Goal: Task Accomplishment & Management: Use online tool/utility

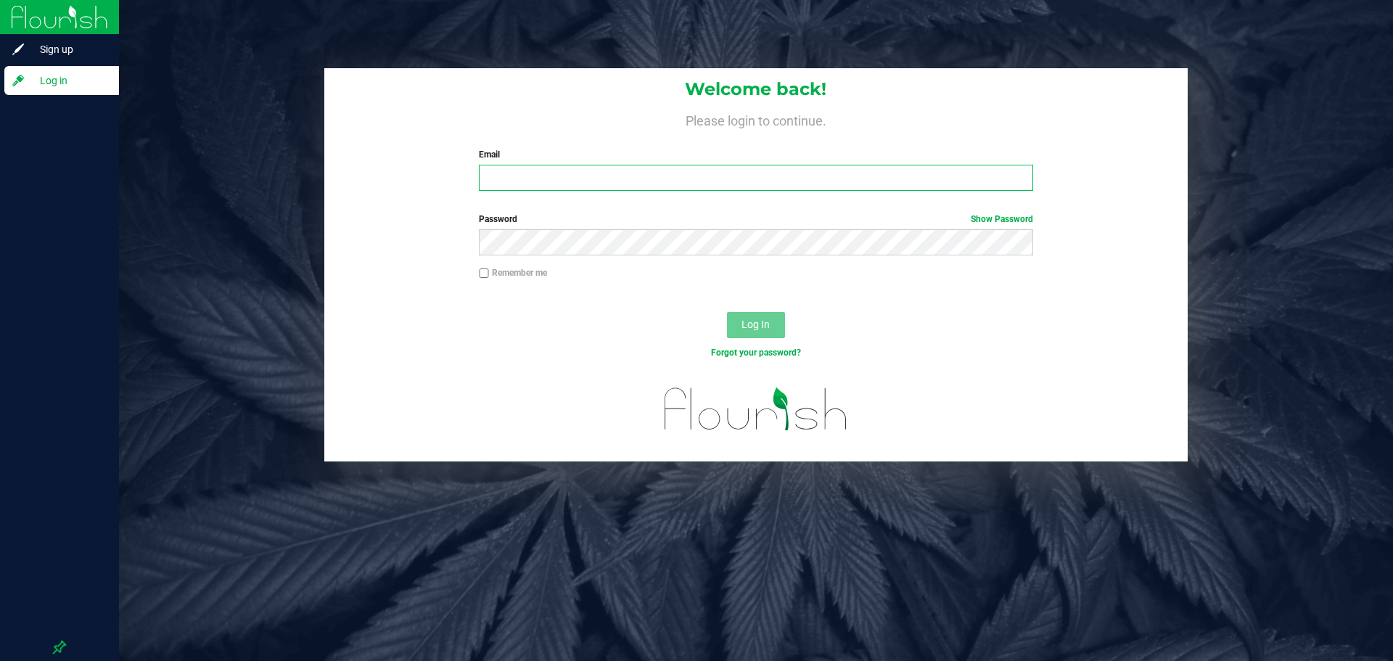
click at [628, 185] on input "Email" at bounding box center [756, 178] width 554 height 26
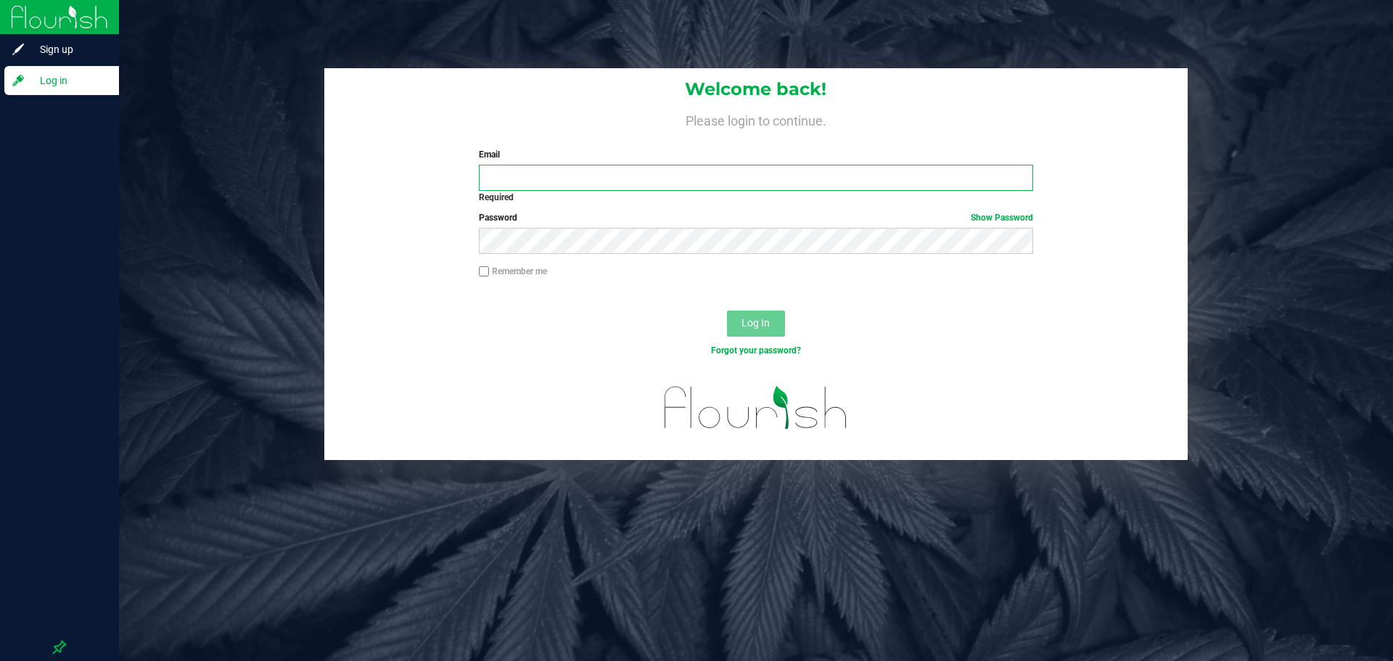
type input "[EMAIL_ADDRESS][DOMAIN_NAME]"
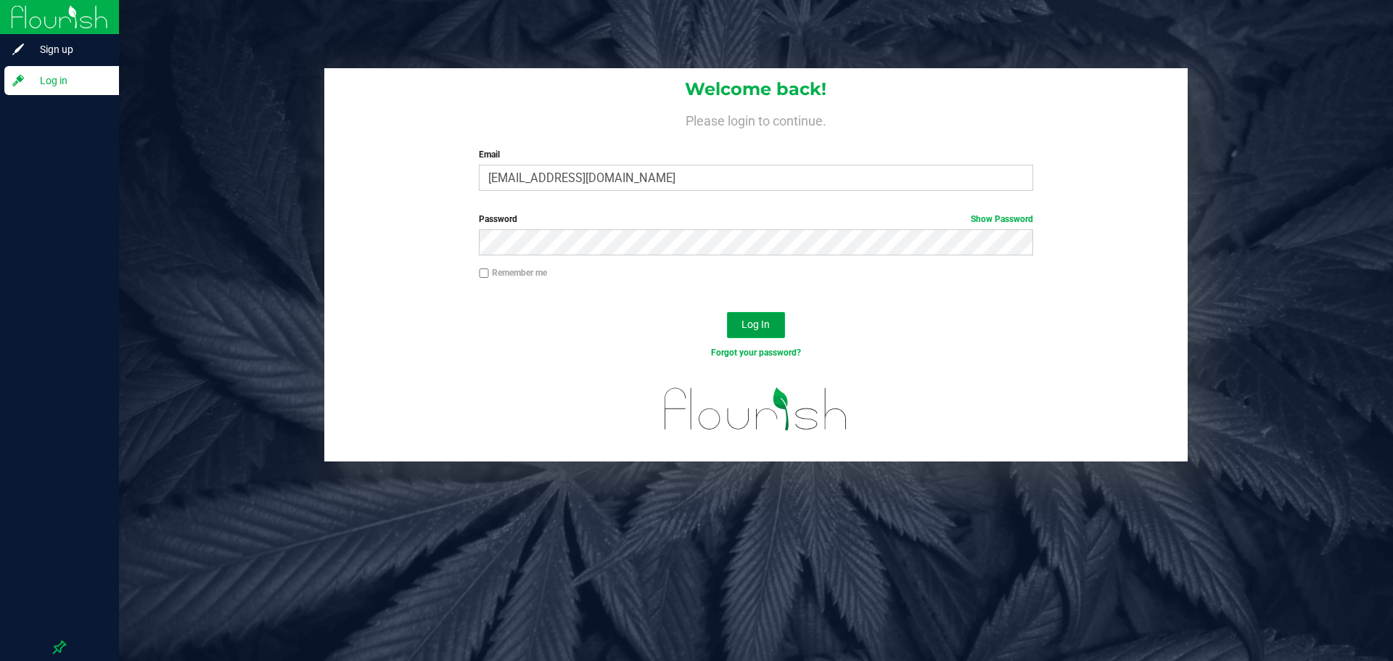
click at [760, 313] on button "Log In" at bounding box center [756, 325] width 58 height 26
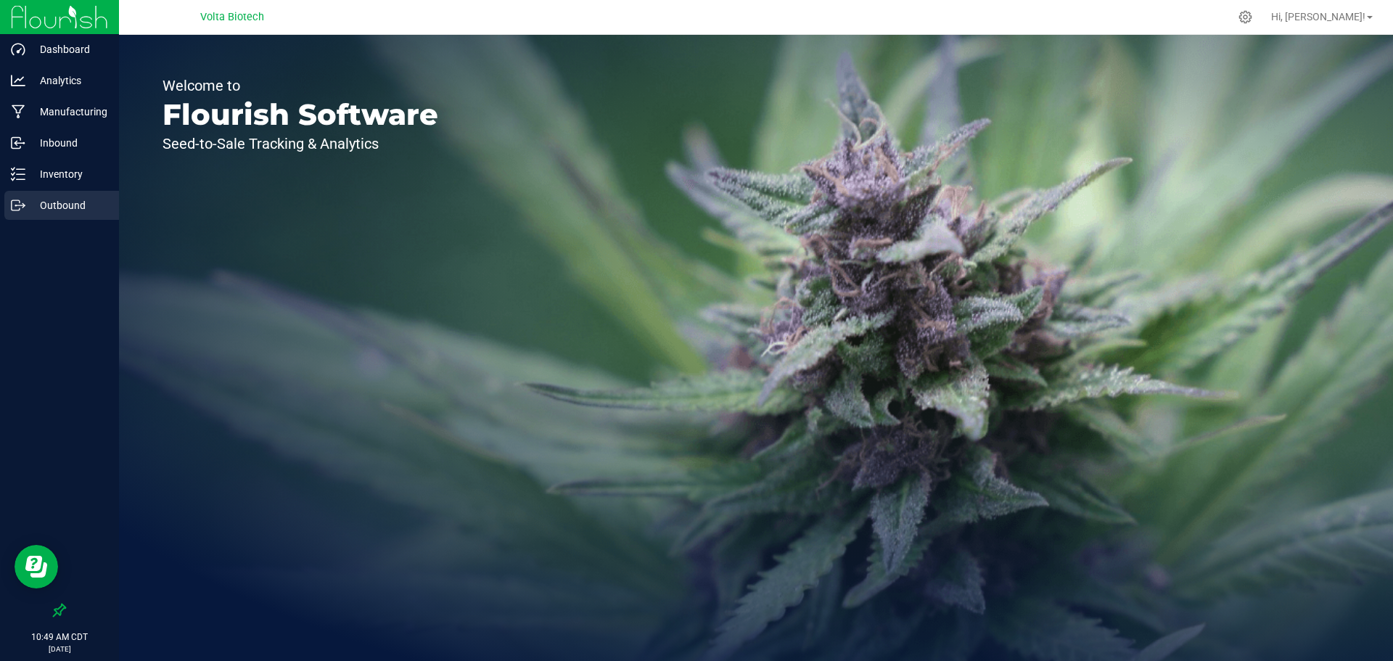
click at [52, 212] on p "Outbound" at bounding box center [68, 205] width 87 height 17
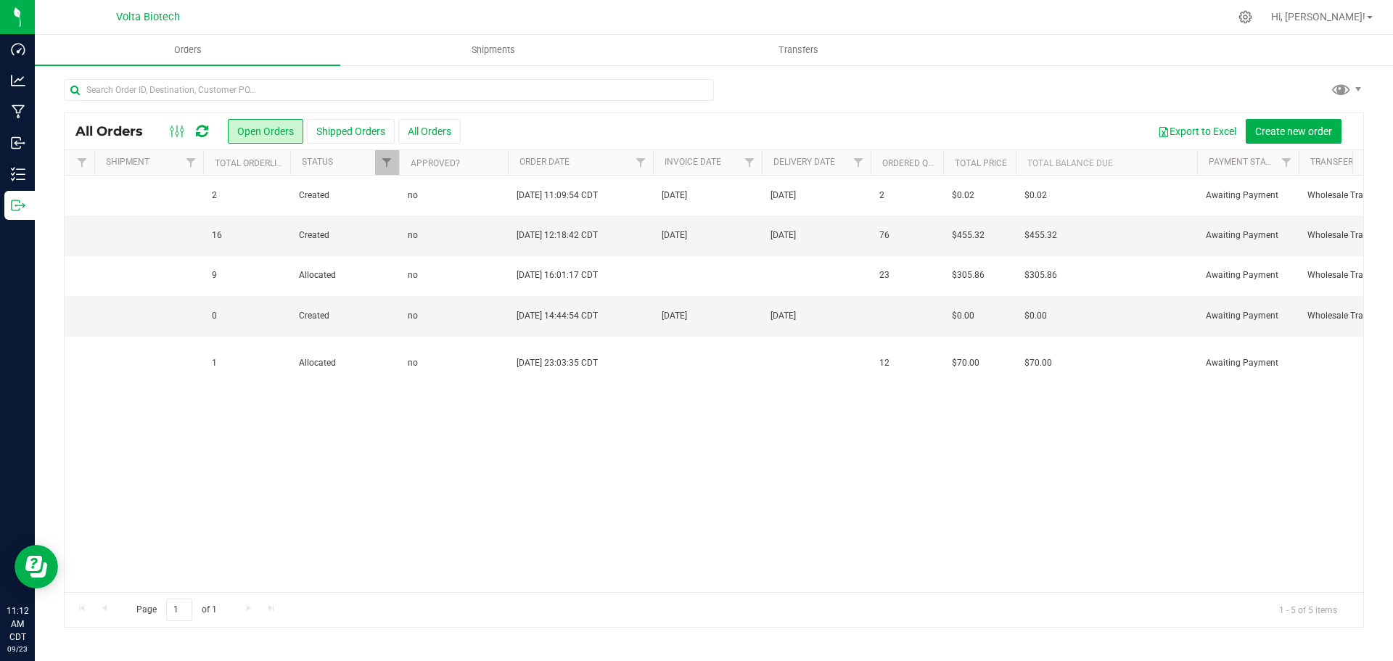
scroll to position [0, 1048]
